Goal: Register for event/course

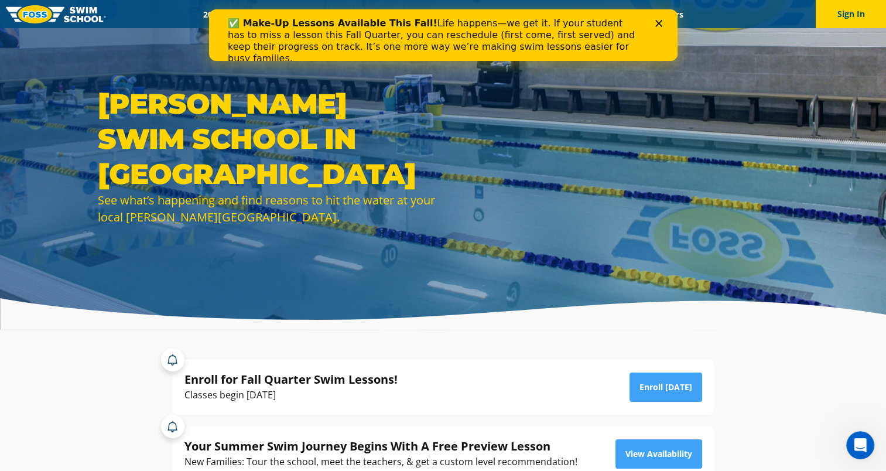
click at [656, 24] on icon "Close" at bounding box center [658, 23] width 7 height 7
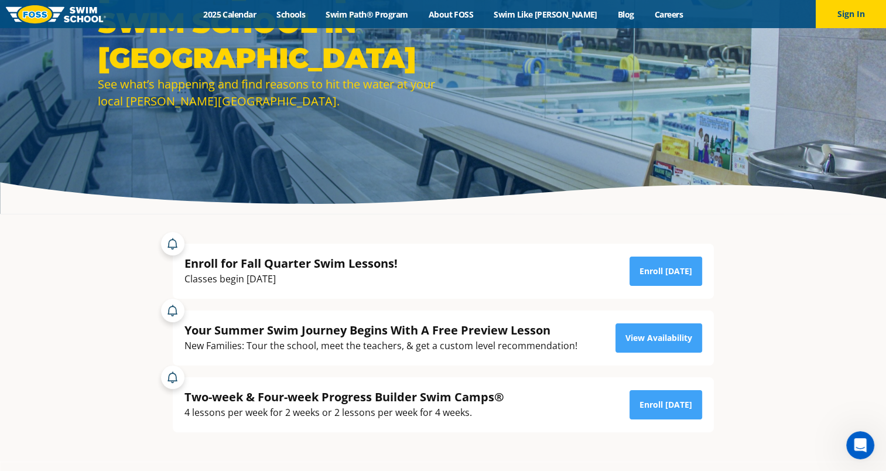
scroll to position [176, 0]
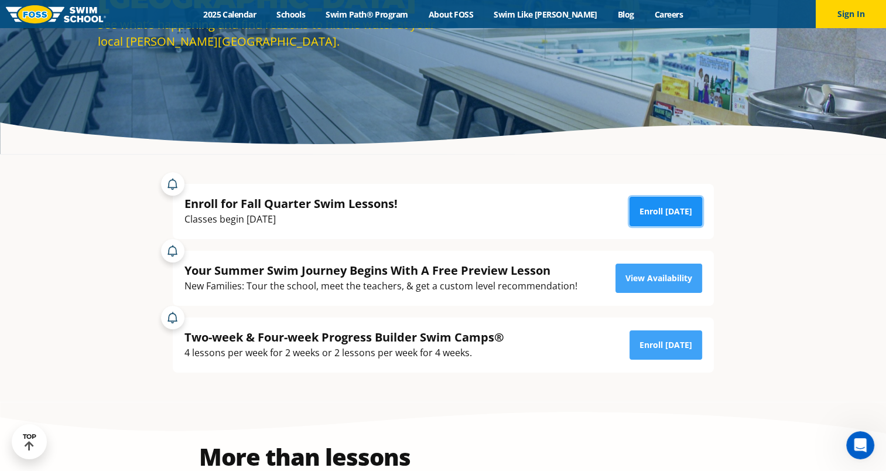
click at [655, 205] on link "Enroll Today" at bounding box center [665, 211] width 73 height 29
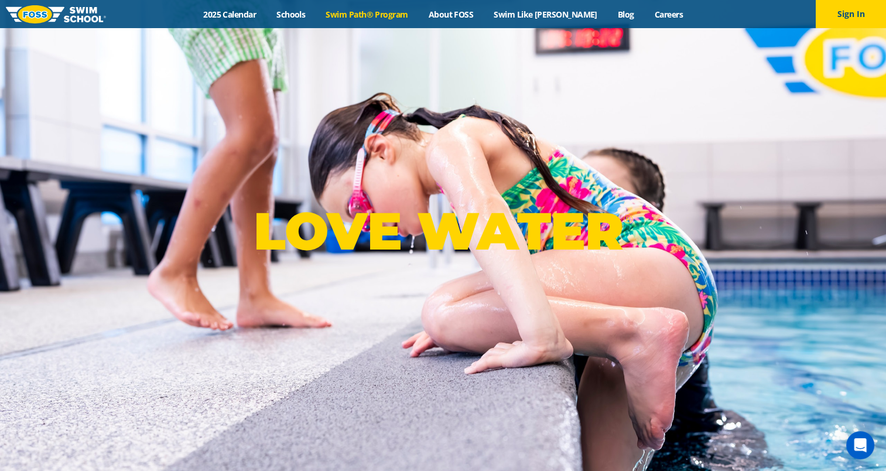
click at [418, 16] on link "Swim Path® Program" at bounding box center [367, 14] width 102 height 11
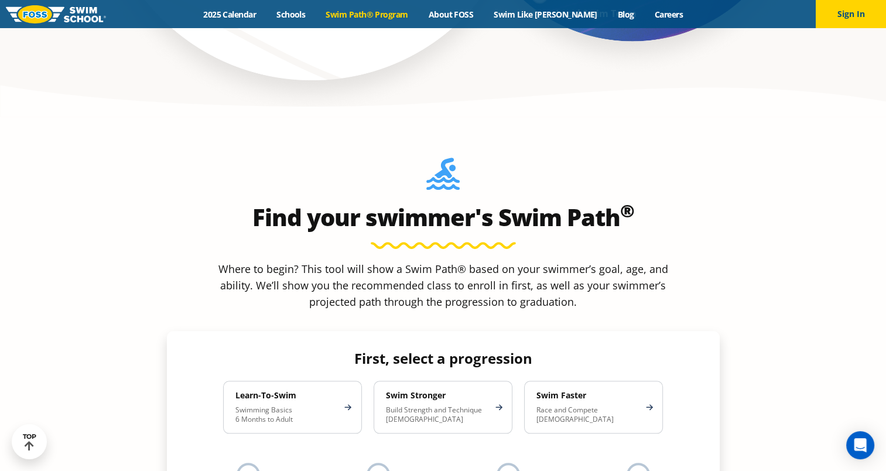
scroll to position [1054, 0]
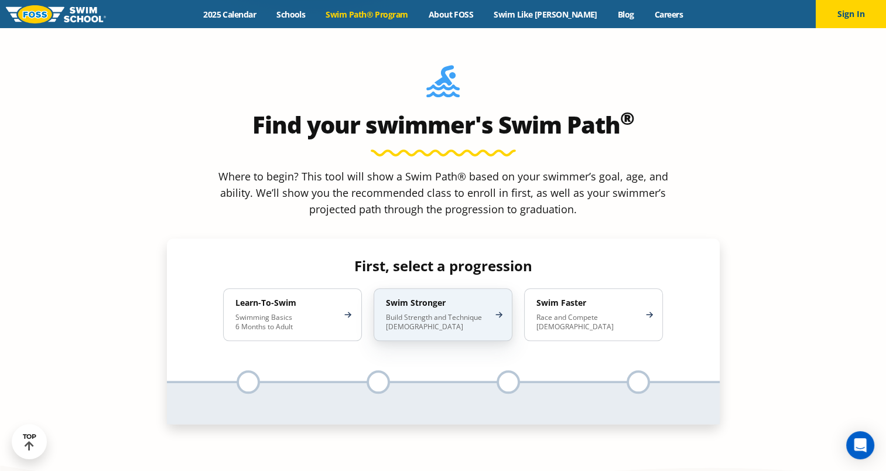
click at [438, 297] on h4 "Swim Stronger" at bounding box center [437, 302] width 102 height 11
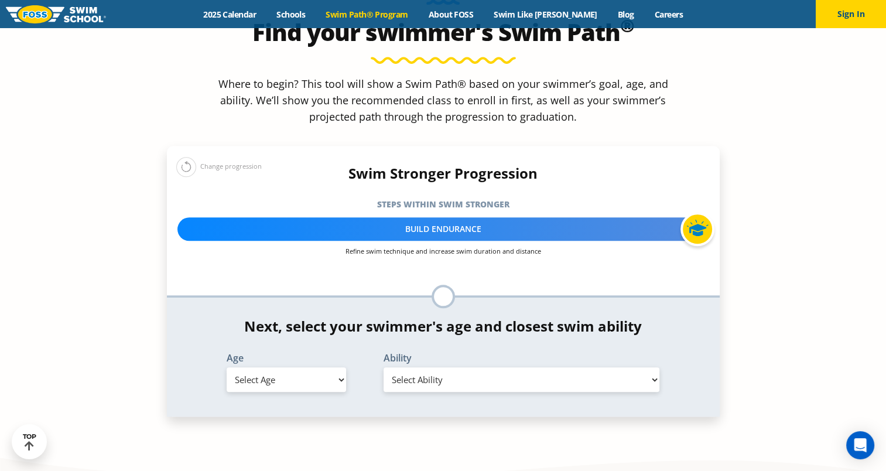
scroll to position [1171, 0]
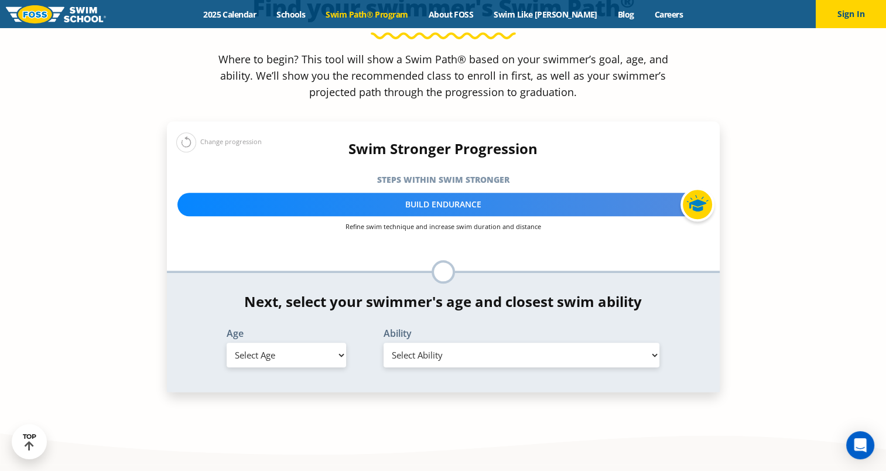
click at [298, 343] on select "Select Age [DEMOGRAPHIC_DATA] months - 1 year 1 year 2 years 3 years 4 years 5 …" at bounding box center [286, 355] width 119 height 25
click at [227, 343] on select "Select Age [DEMOGRAPHIC_DATA] months - 1 year 1 year 2 years 3 years 4 years 5 …" at bounding box center [286, 355] width 119 height 25
click at [263, 343] on select "Select Age [DEMOGRAPHIC_DATA] months - 1 year 1 year 2 years 3 years 4 years 5 …" at bounding box center [286, 355] width 119 height 25
select select "12-years-"
click at [227, 343] on select "Select Age [DEMOGRAPHIC_DATA] months - 1 year 1 year 2 years 3 years 4 years 5 …" at bounding box center [286, 355] width 119 height 25
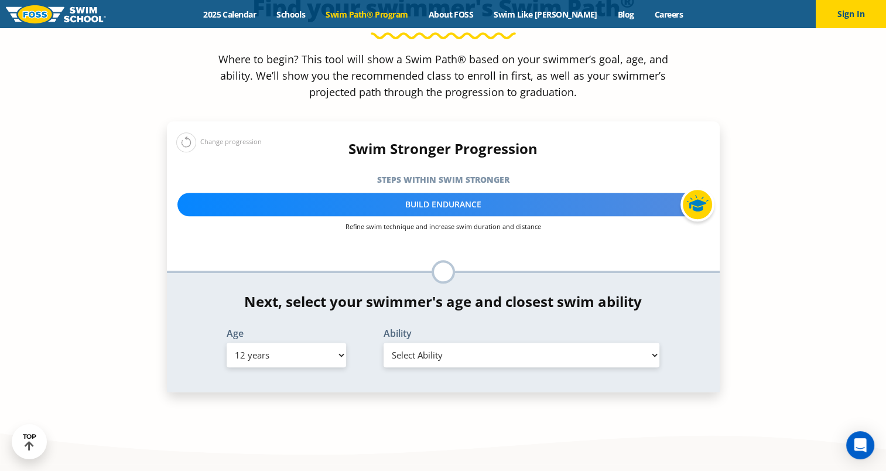
click at [442, 343] on select "Select Ability First in-water experience When in the water, reliant on a life j…" at bounding box center [522, 355] width 276 height 25
select select "12-years--unsureor-my-swimmer-does-not-fit-within-any-of-these"
click at [384, 343] on select "Select Ability First in-water experience When in the water, reliant on a life j…" at bounding box center [522, 355] width 276 height 25
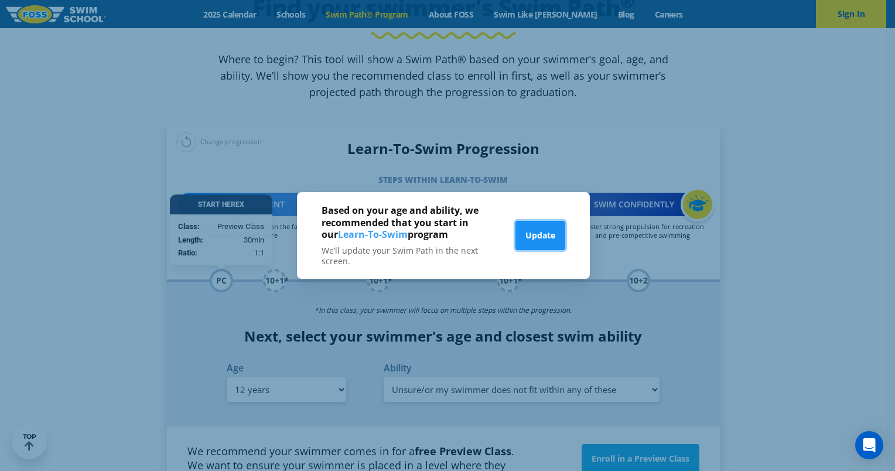
click at [536, 237] on button "Update" at bounding box center [540, 235] width 50 height 29
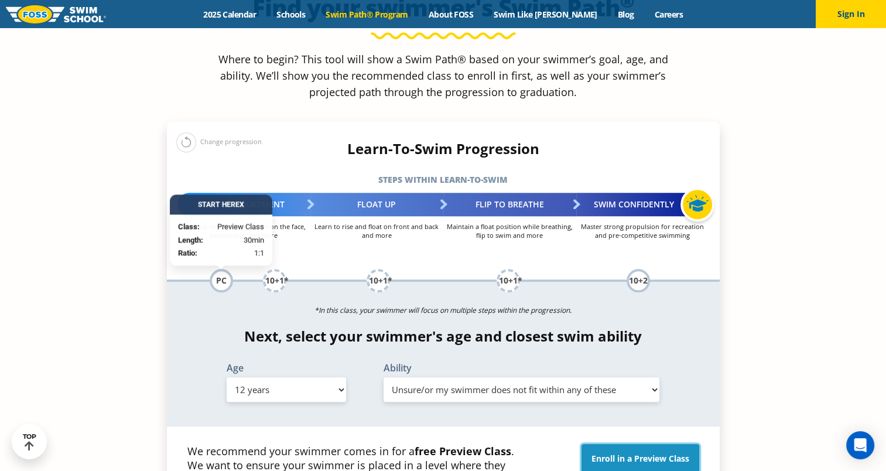
click at [643, 444] on link "Enroll in a Preview Class" at bounding box center [640, 458] width 118 height 29
